Goal: Transaction & Acquisition: Obtain resource

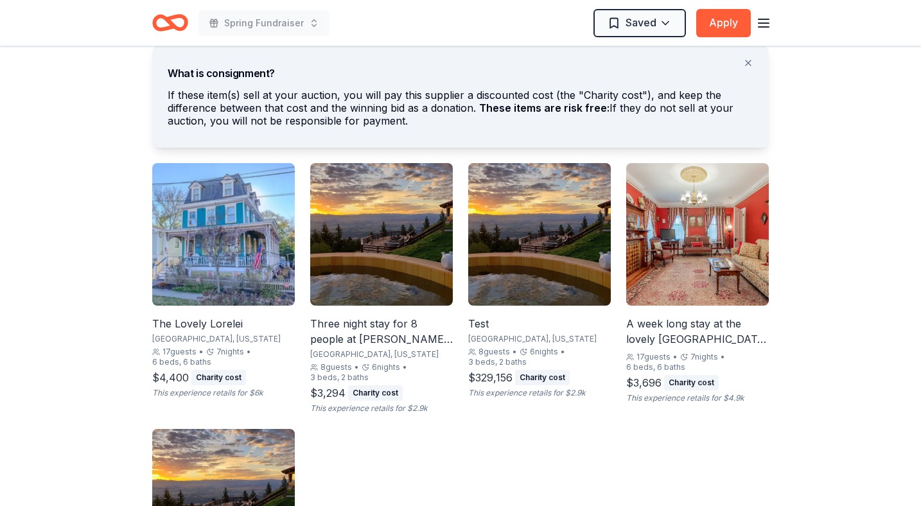
scroll to position [747, 0]
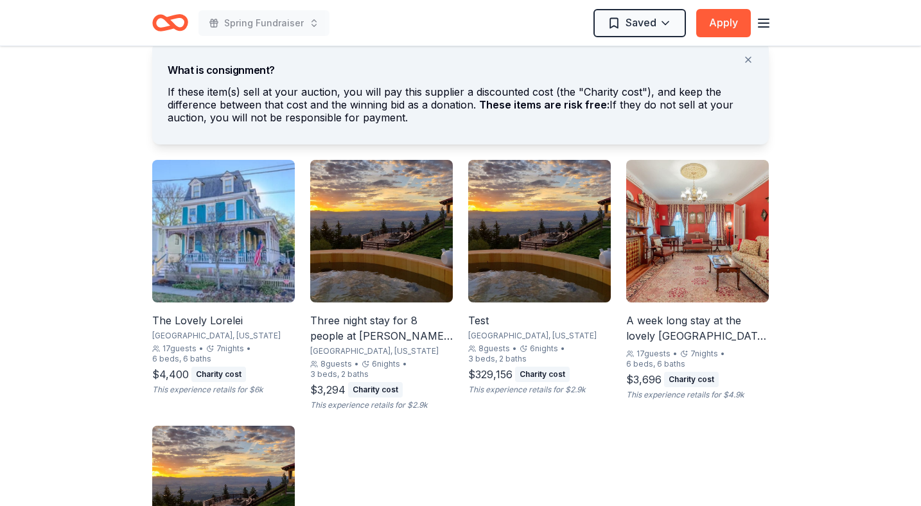
click at [695, 334] on div "A week long stay at the lovely [GEOGRAPHIC_DATA] in [GEOGRAPHIC_DATA], [US_STAT…" at bounding box center [697, 328] width 143 height 31
click at [674, 320] on div "A week long stay at the lovely [GEOGRAPHIC_DATA] in [GEOGRAPHIC_DATA], [US_STAT…" at bounding box center [697, 328] width 143 height 31
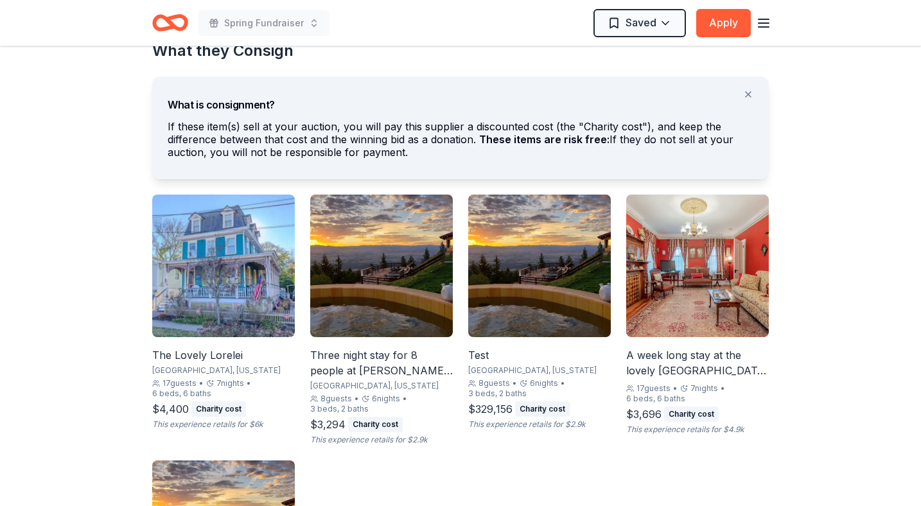
scroll to position [665, 0]
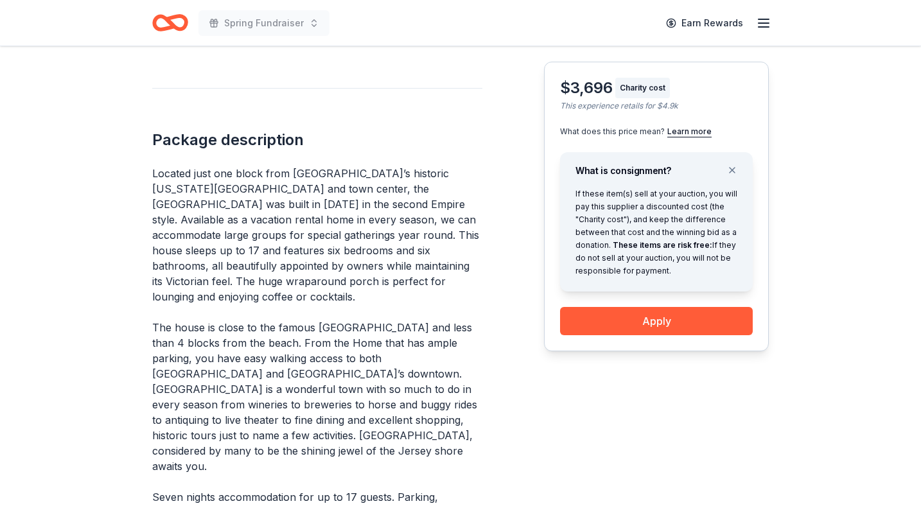
scroll to position [485, 0]
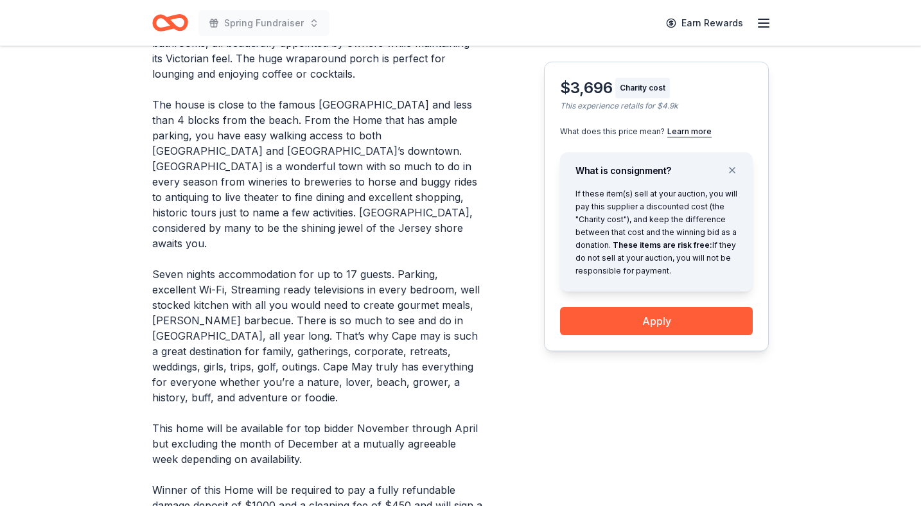
scroll to position [707, 0]
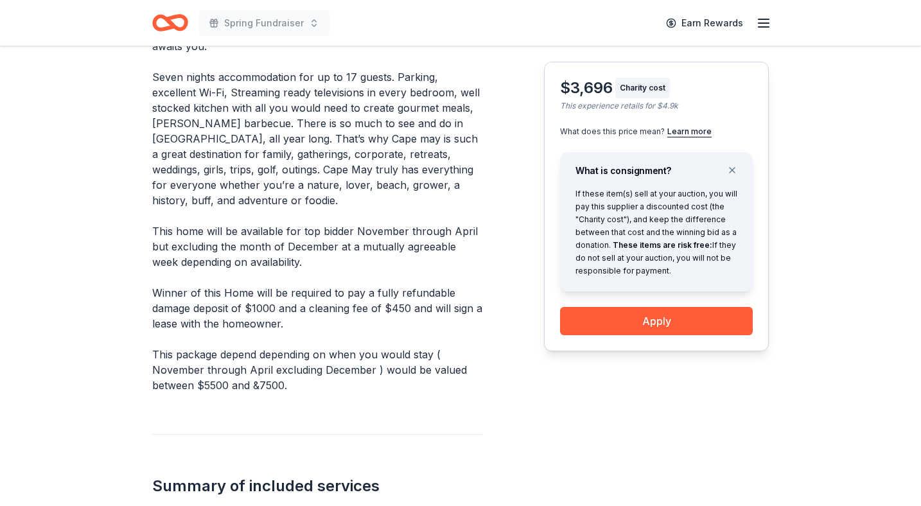
scroll to position [688, 0]
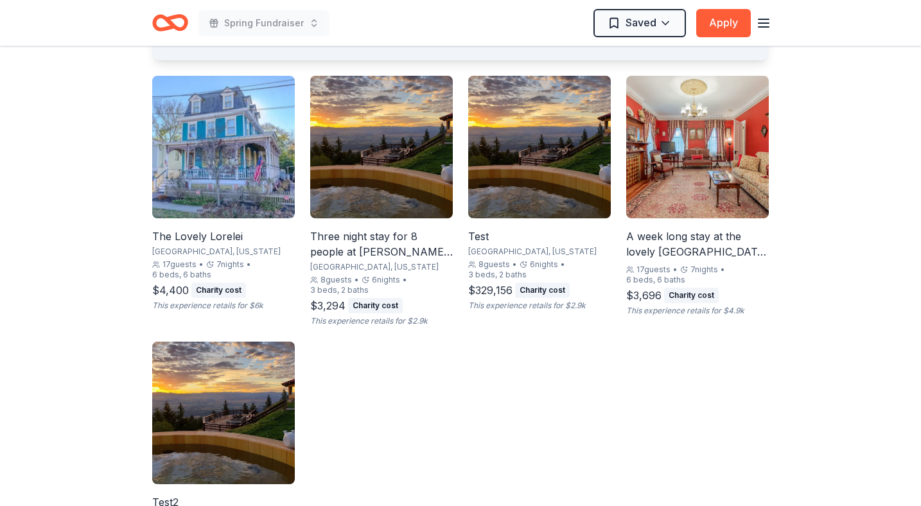
scroll to position [833, 0]
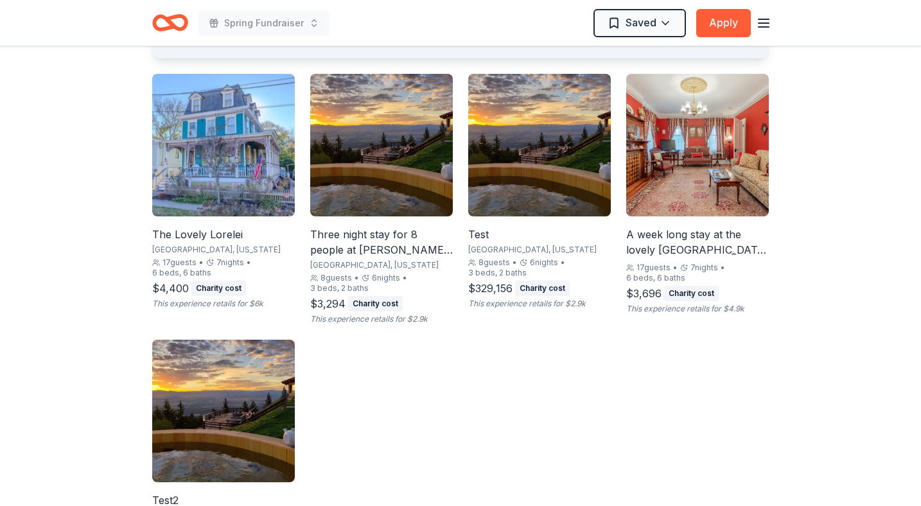
click at [701, 243] on div "A week long stay at the lovely [GEOGRAPHIC_DATA] in [GEOGRAPHIC_DATA], [US_STAT…" at bounding box center [697, 242] width 143 height 31
